Goal: Task Accomplishment & Management: Manage account settings

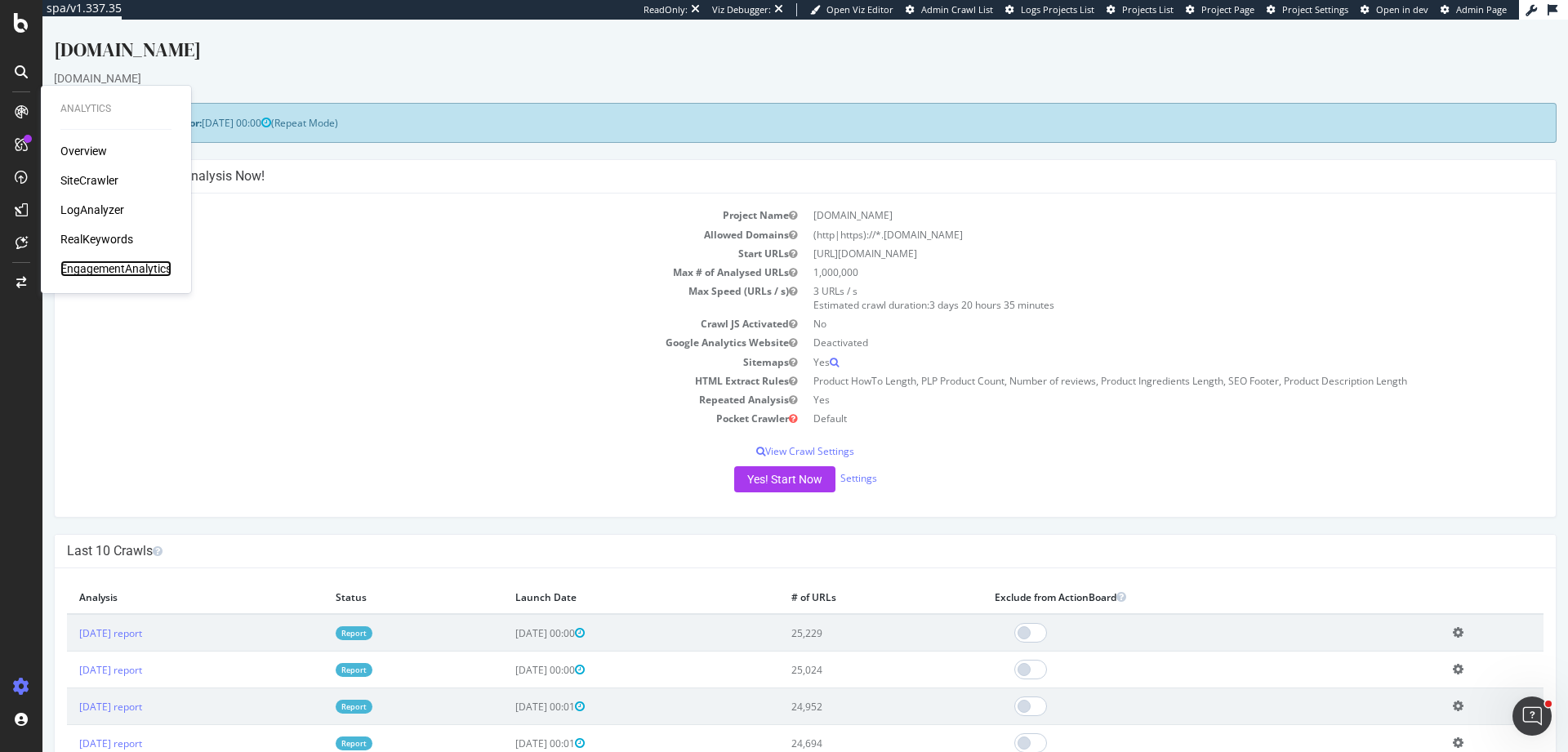
click at [120, 270] on div "EngagementAnalytics" at bounding box center [116, 268] width 111 height 17
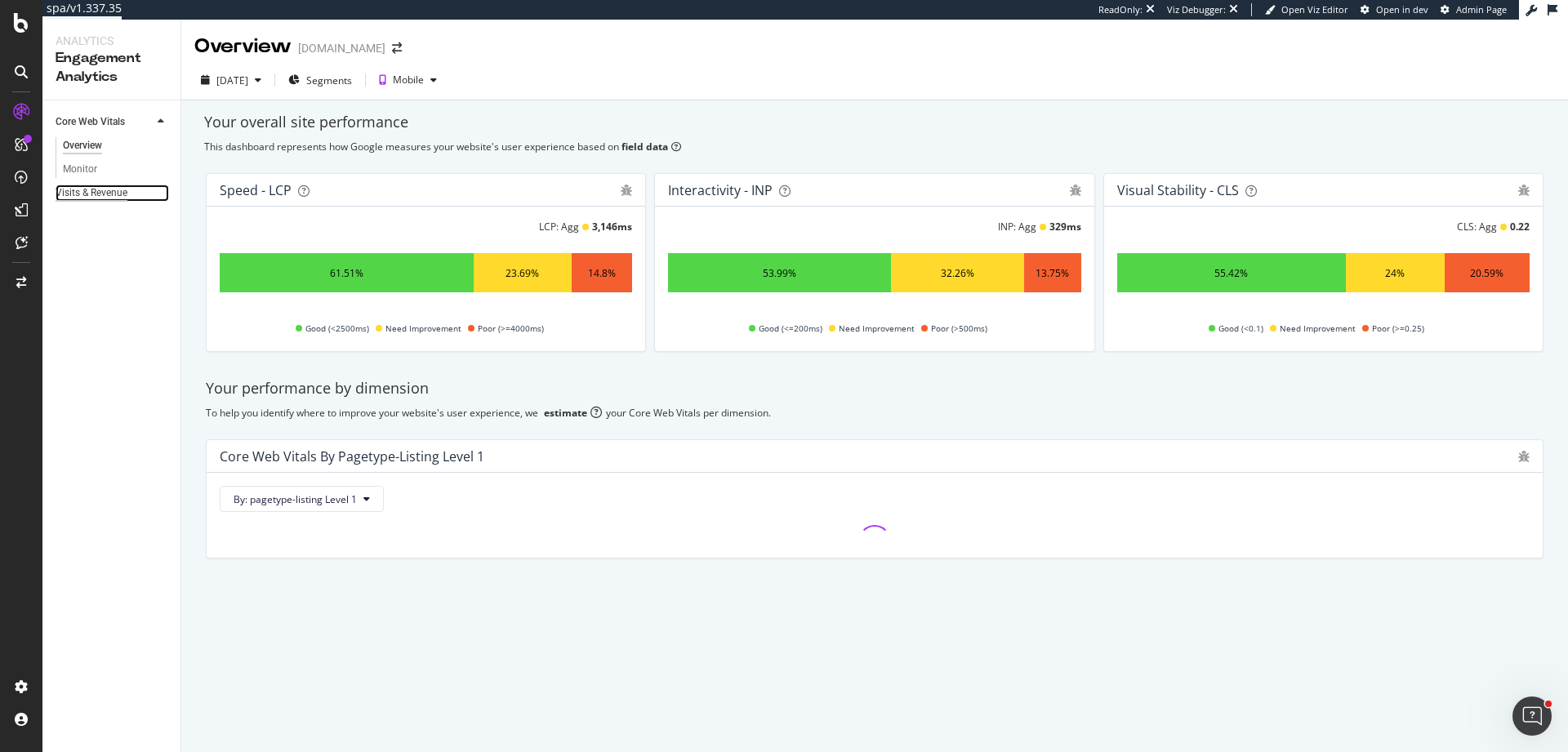
click at [88, 194] on div "Visits & Revenue" at bounding box center [91, 192] width 71 height 17
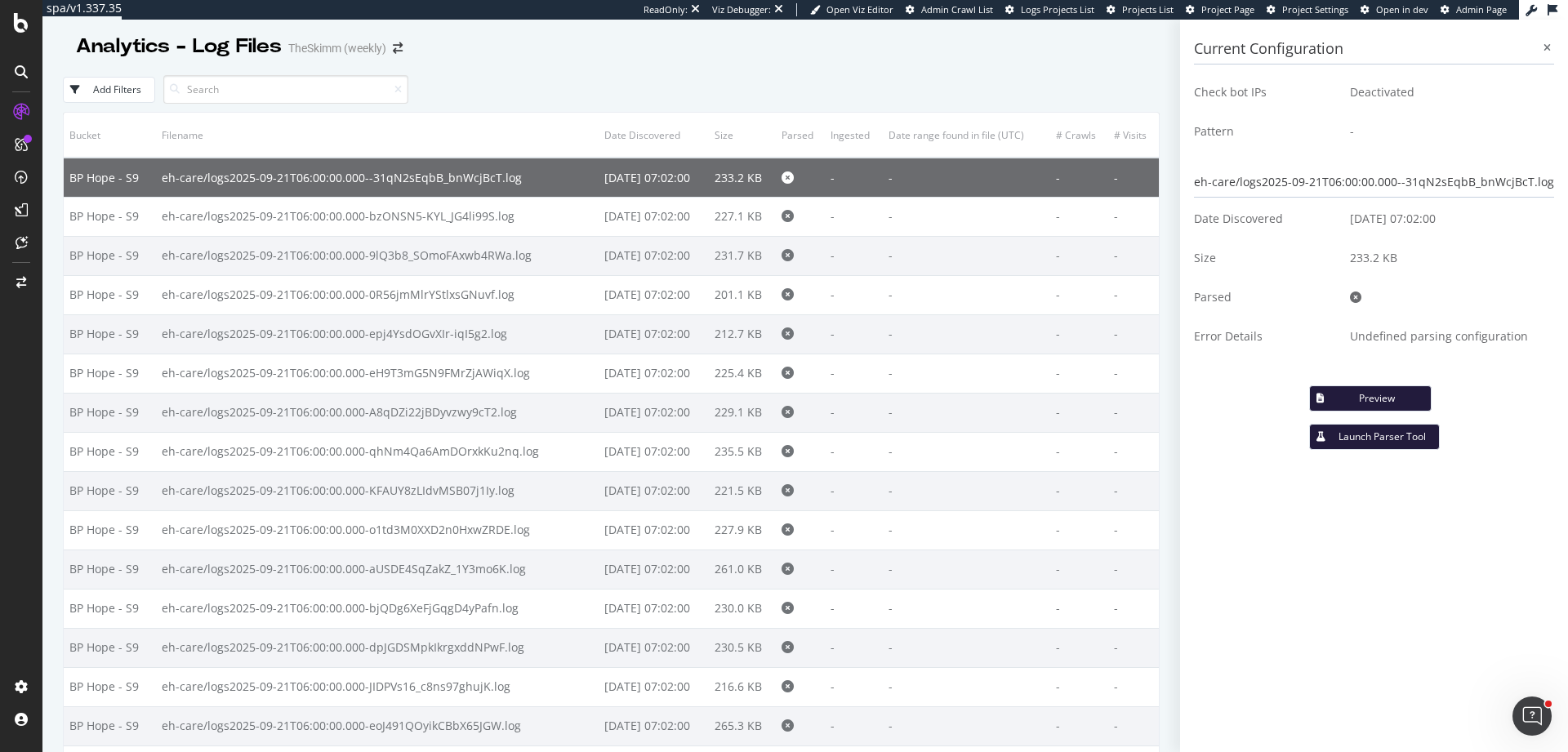
click at [716, 80] on div "Add Filters" at bounding box center [611, 89] width 1097 height 45
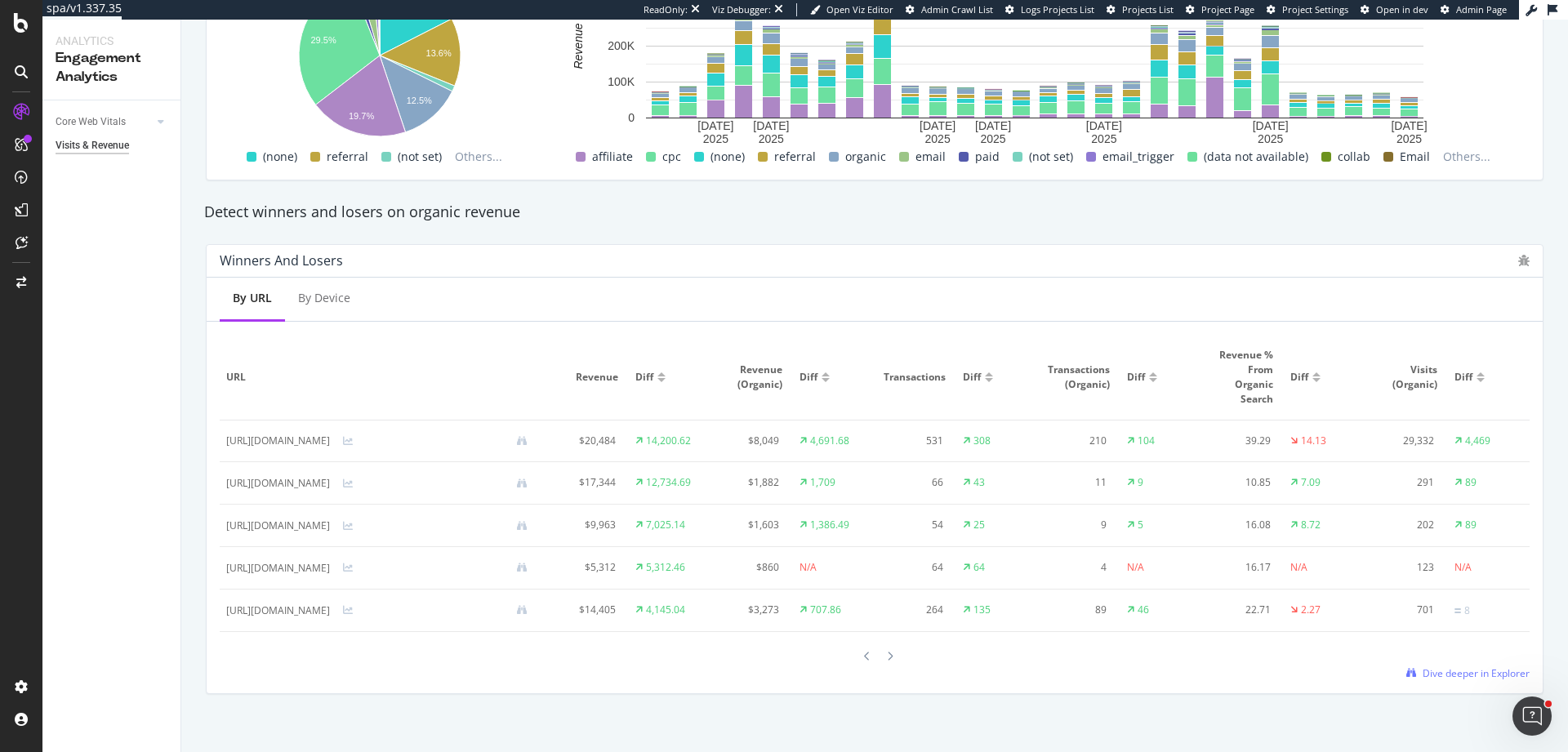
scroll to position [872, 0]
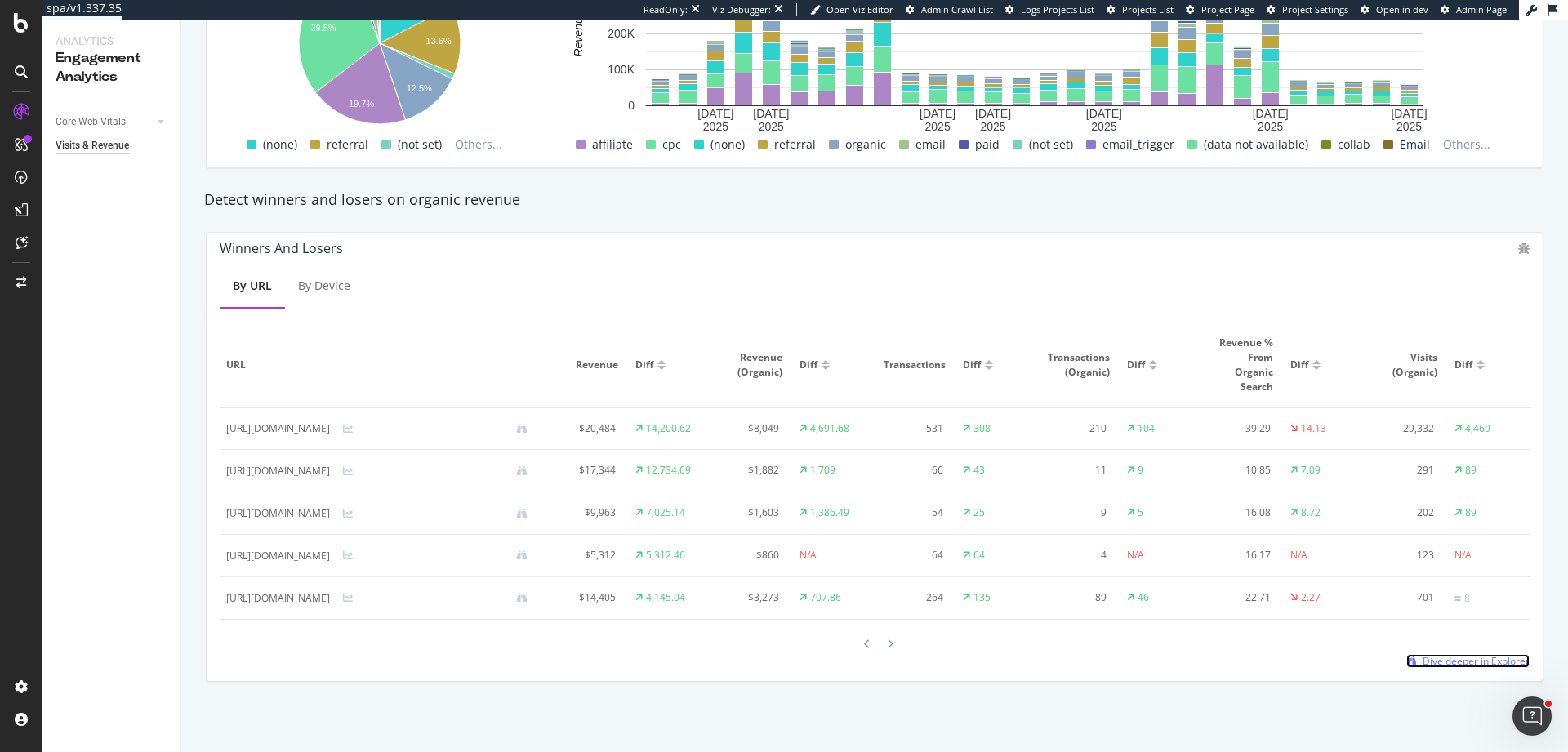
click at [1468, 661] on span "Dive deeper in Explorer" at bounding box center [1475, 661] width 107 height 14
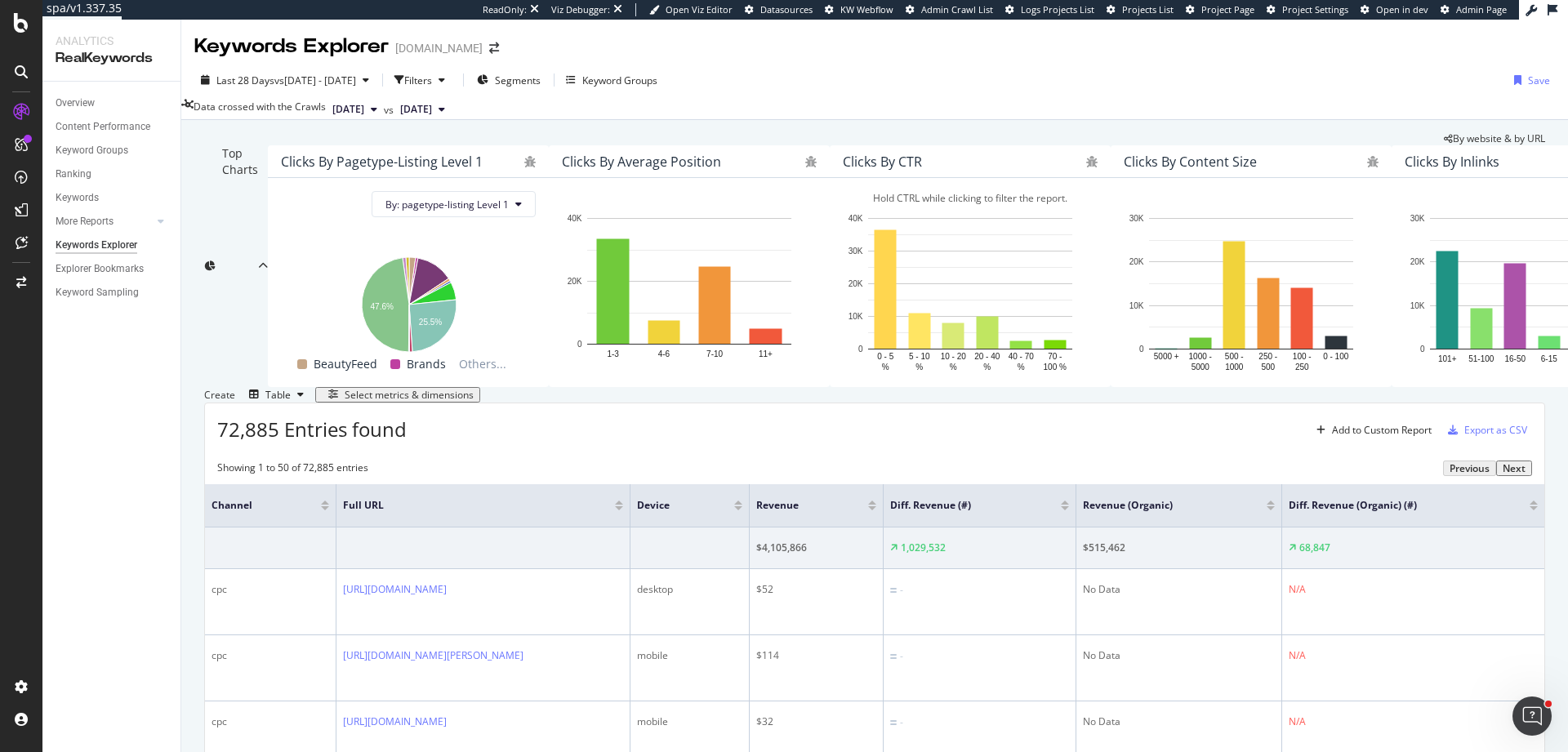
scroll to position [417, 0]
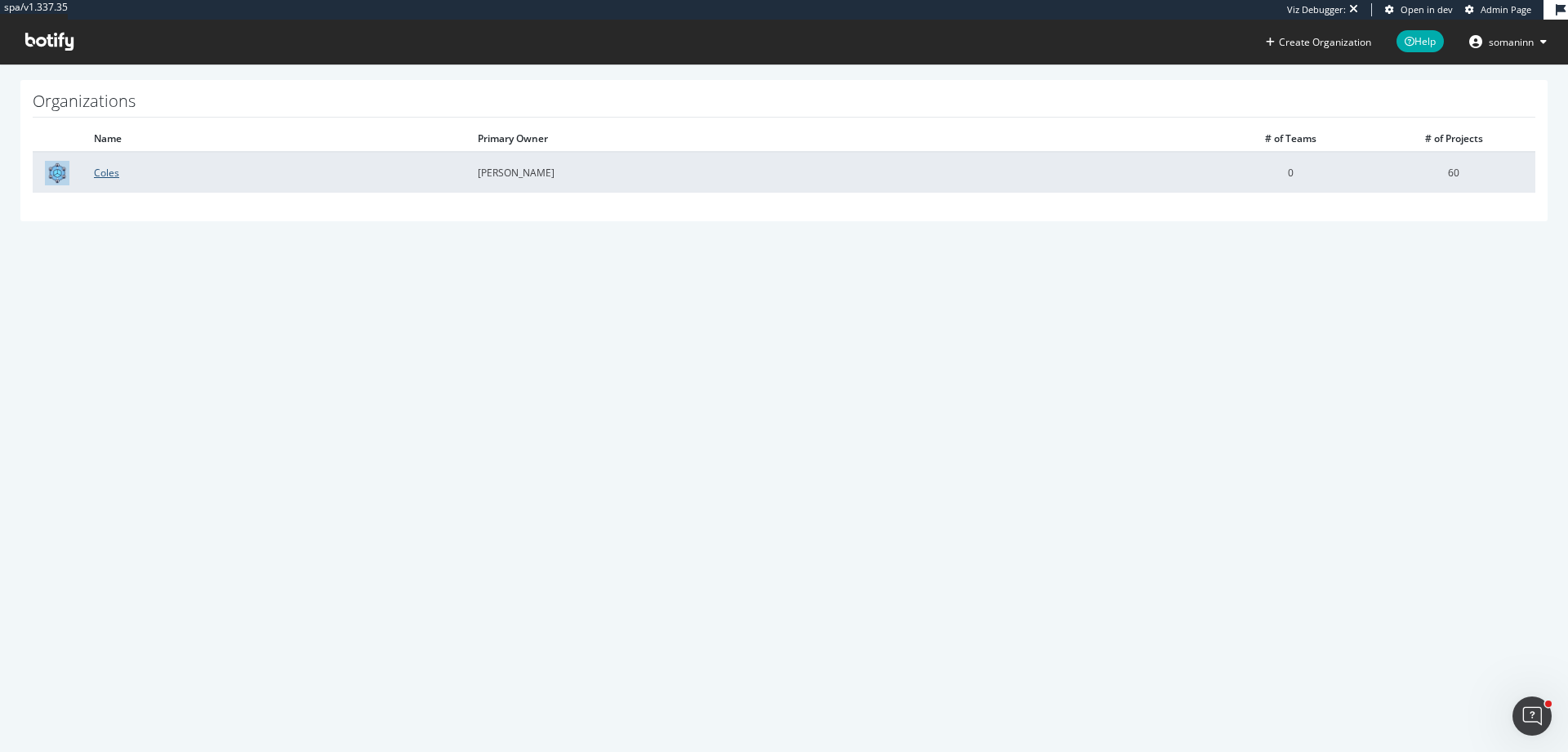
click at [111, 171] on link "Coles" at bounding box center [106, 173] width 26 height 14
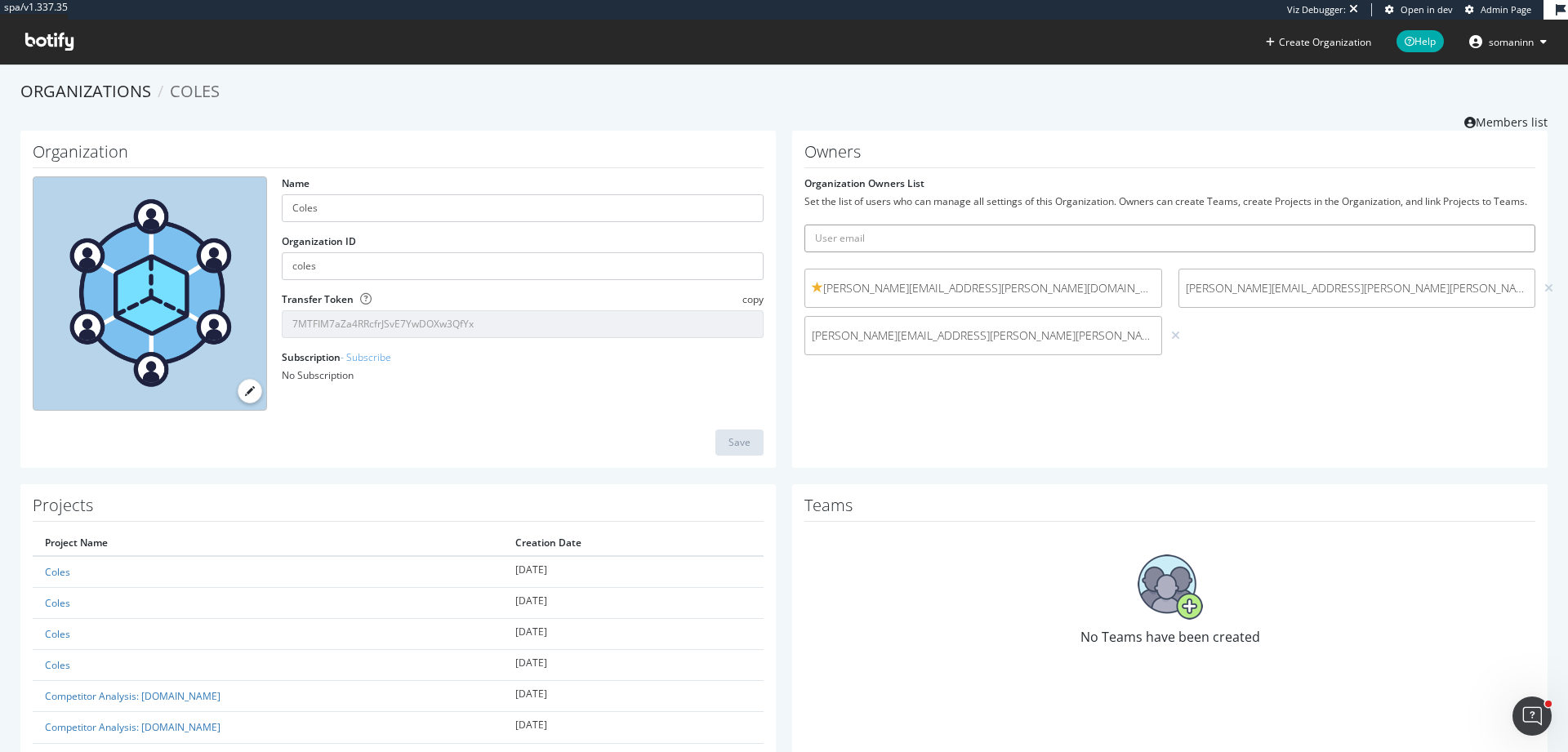
click at [846, 244] on input "text" at bounding box center [1169, 237] width 731 height 27
click at [1097, 239] on input "text" at bounding box center [1169, 237] width 731 height 27
paste input "Avi.Raz@coles.com.au"
click at [817, 237] on input "Avi.Raz@coles.com.au" at bounding box center [1169, 237] width 731 height 27
type input "avi.raz@coles.com.au"
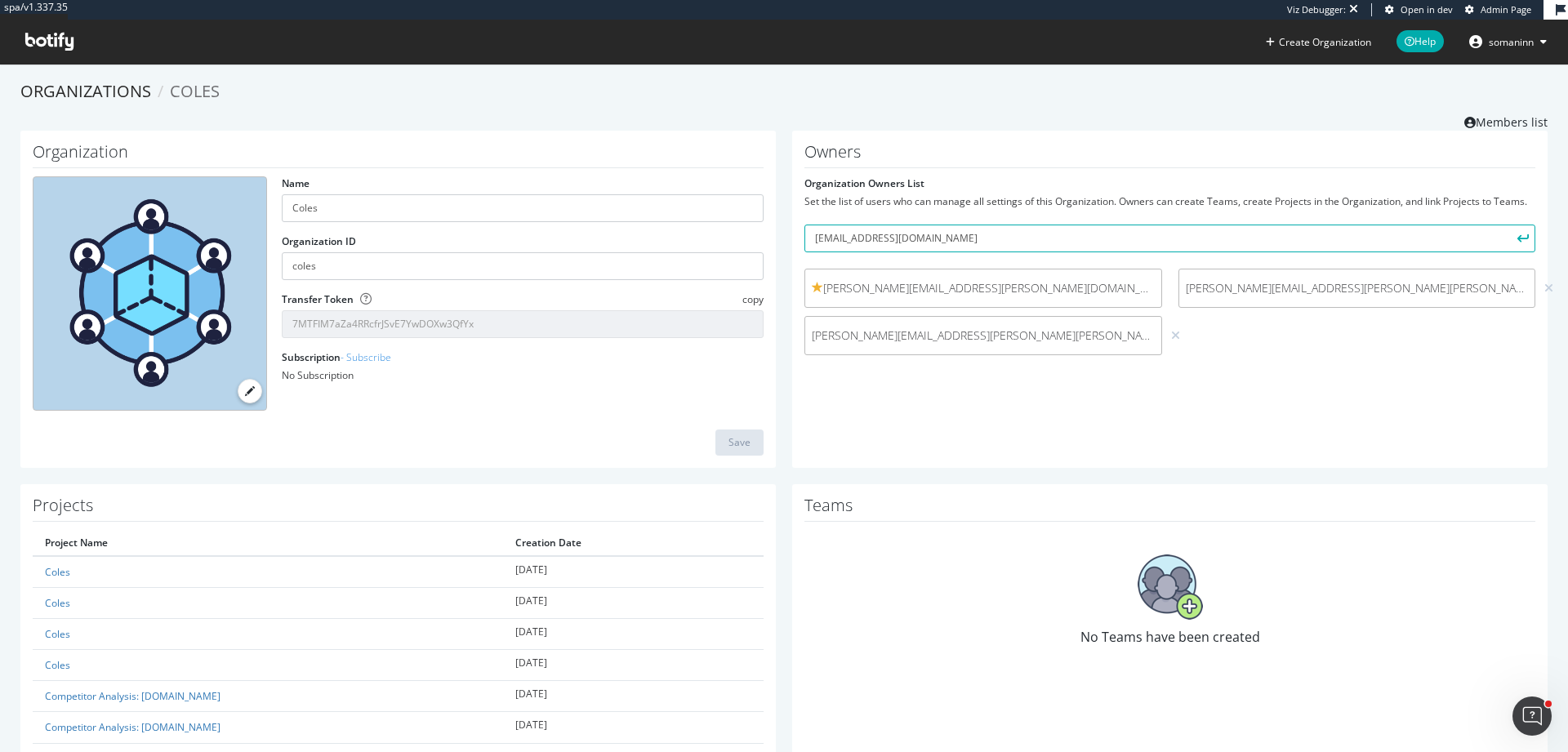
click at [1517, 235] on icon "submit" at bounding box center [1522, 238] width 11 height 9
